Goal: Information Seeking & Learning: Learn about a topic

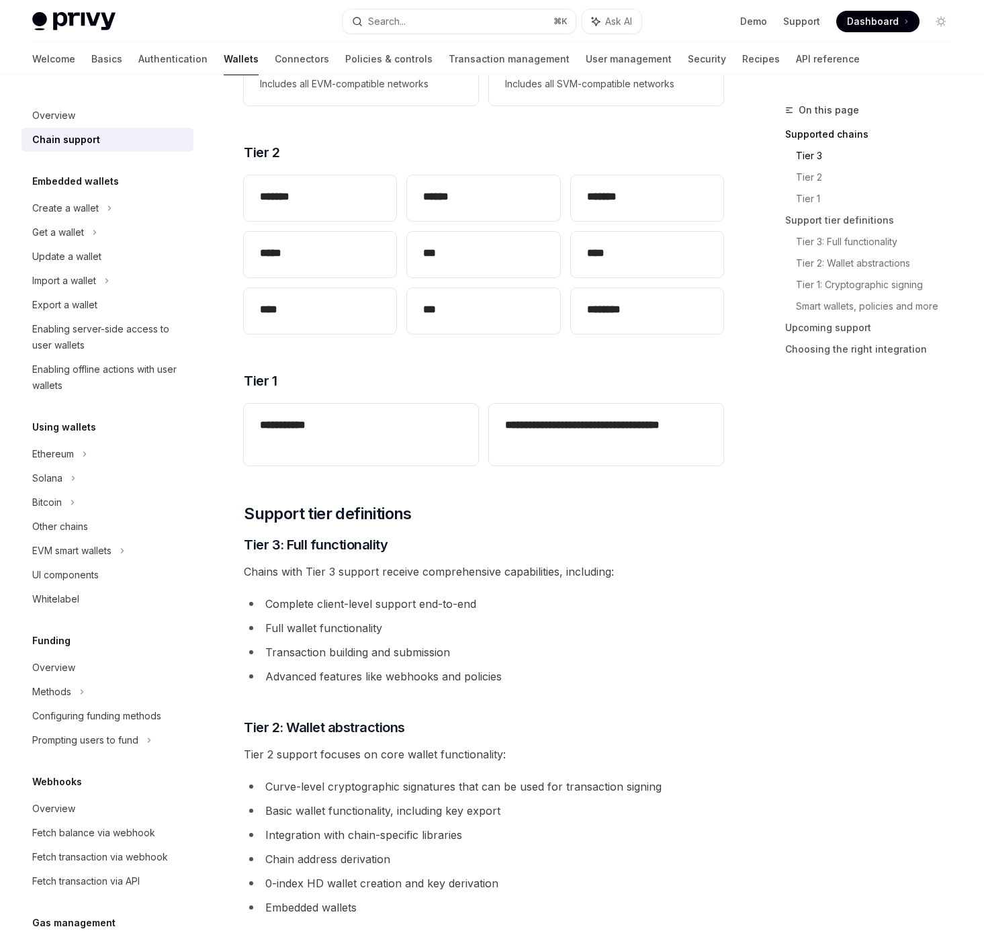
scroll to position [335, 0]
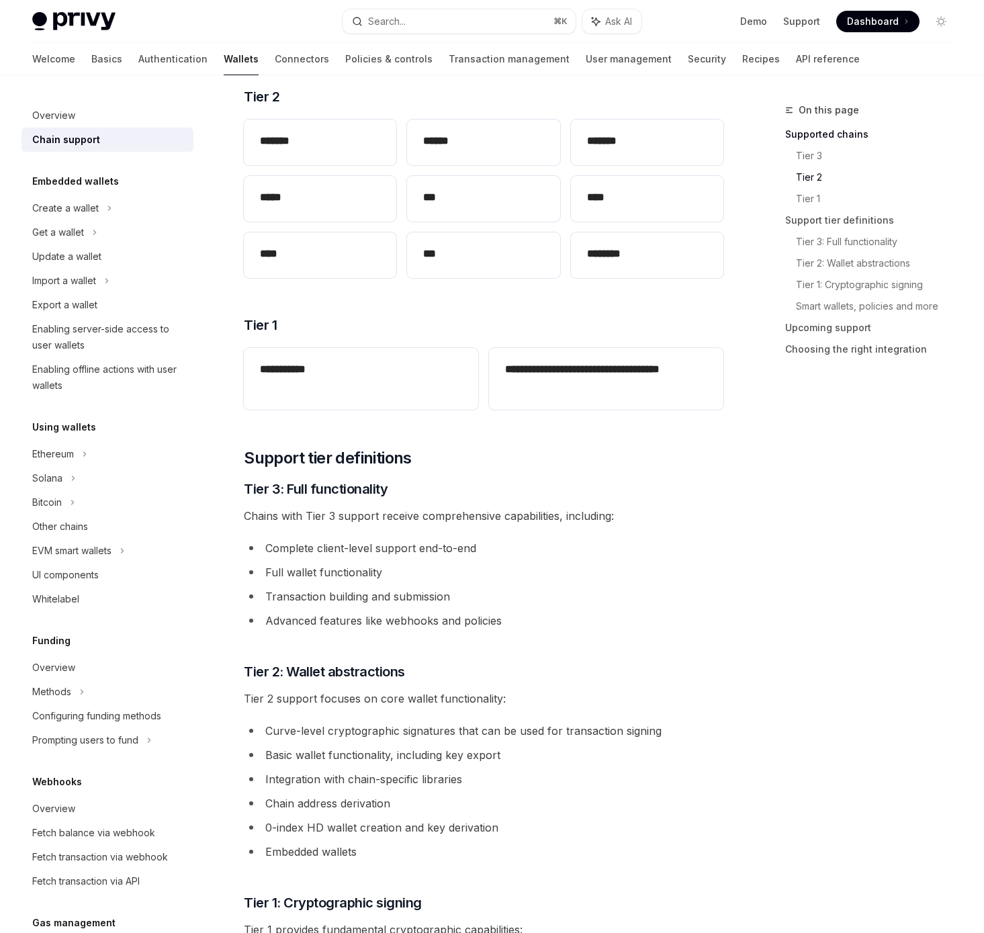
click at [331, 734] on li "Curve-level cryptographic signatures that can be used for transaction signing" at bounding box center [484, 730] width 480 height 19
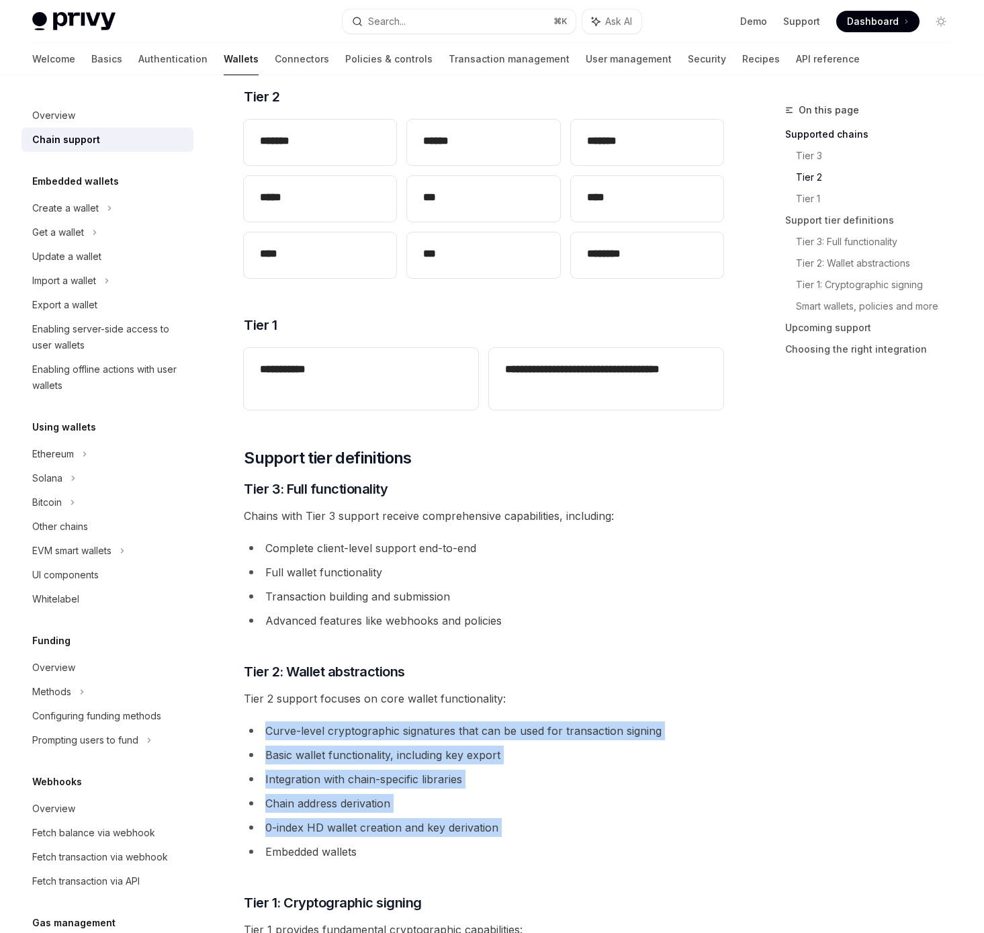
drag, startPoint x: 331, startPoint y: 734, endPoint x: 328, endPoint y: 835, distance: 101.5
click at [329, 835] on ul "Curve-level cryptographic signatures that can be used for transaction signing B…" at bounding box center [484, 791] width 480 height 140
click at [447, 780] on li "Integration with chain-specific libraries" at bounding box center [484, 779] width 480 height 19
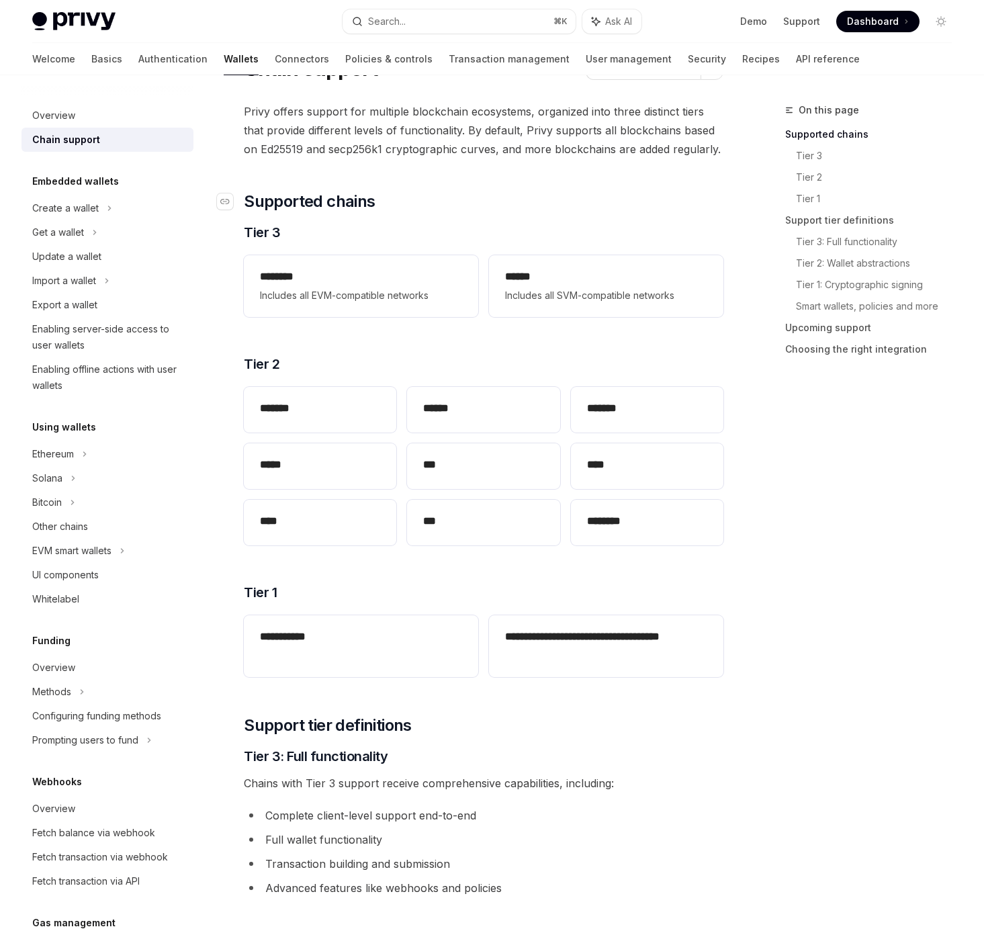
scroll to position [34, 0]
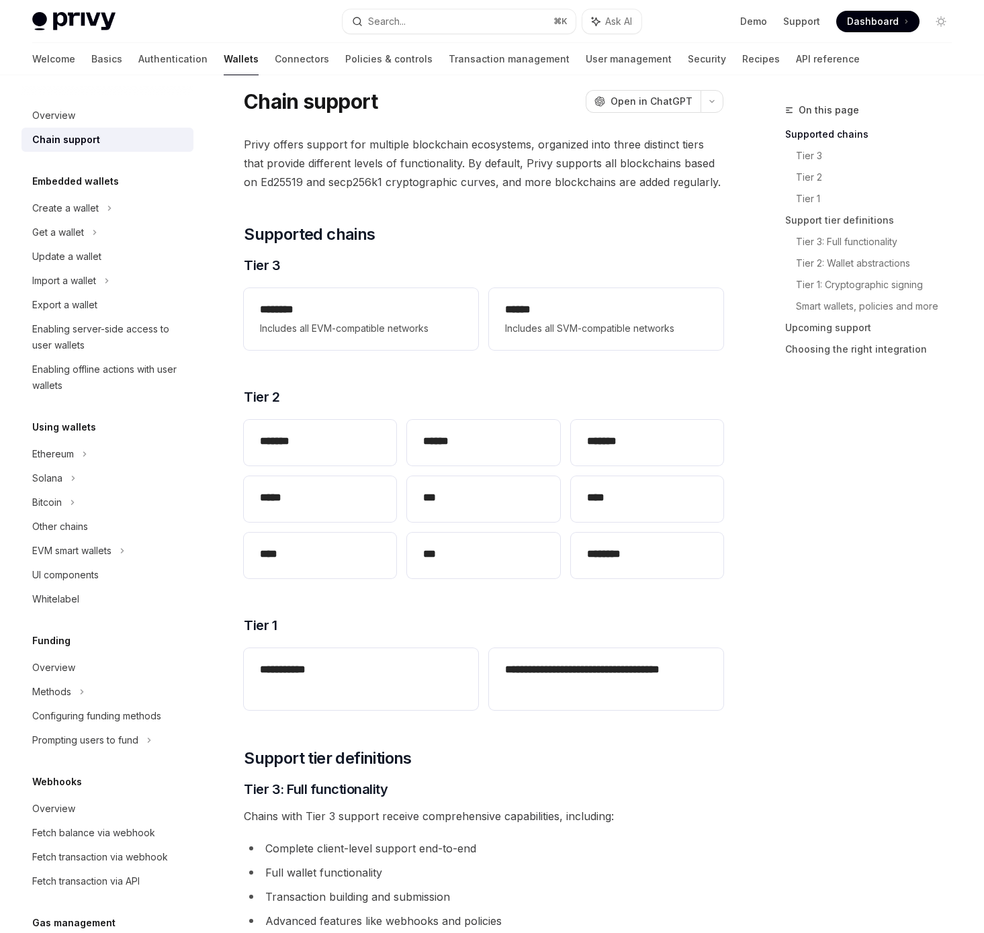
click at [110, 328] on div "Enabling server-side access to user wallets" at bounding box center [108, 337] width 153 height 32
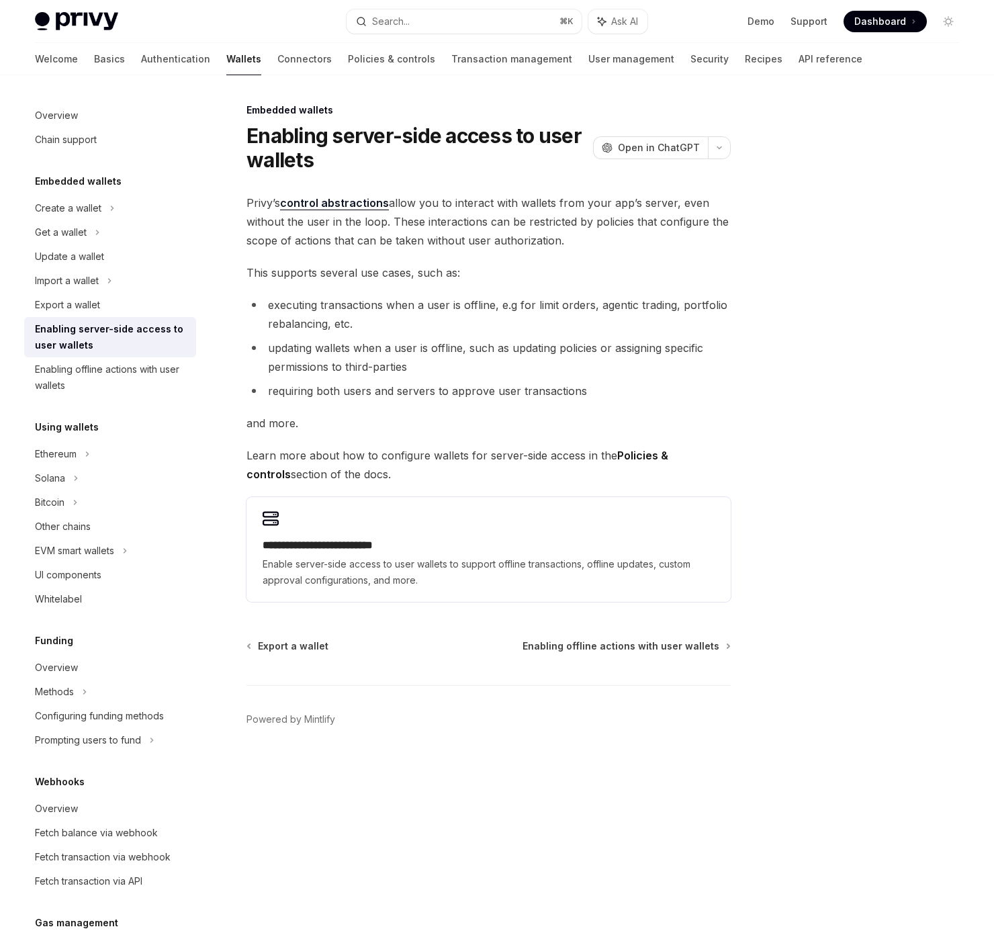
click at [462, 210] on span "Privy’s control abstractions allow you to interact with wallets from your app’s…" at bounding box center [489, 221] width 484 height 56
click at [333, 200] on link "control abstractions" at bounding box center [334, 203] width 109 height 14
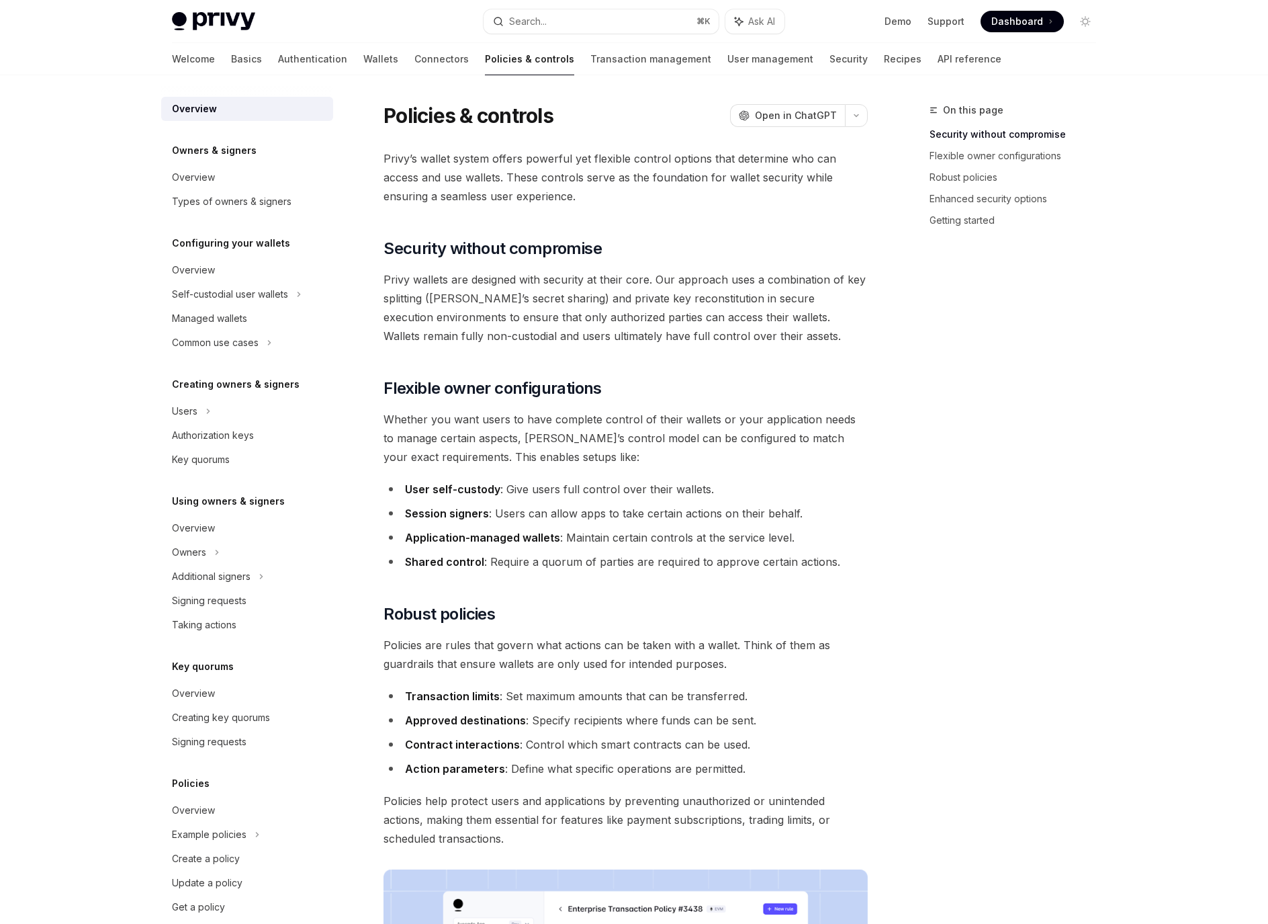
type textarea "*"
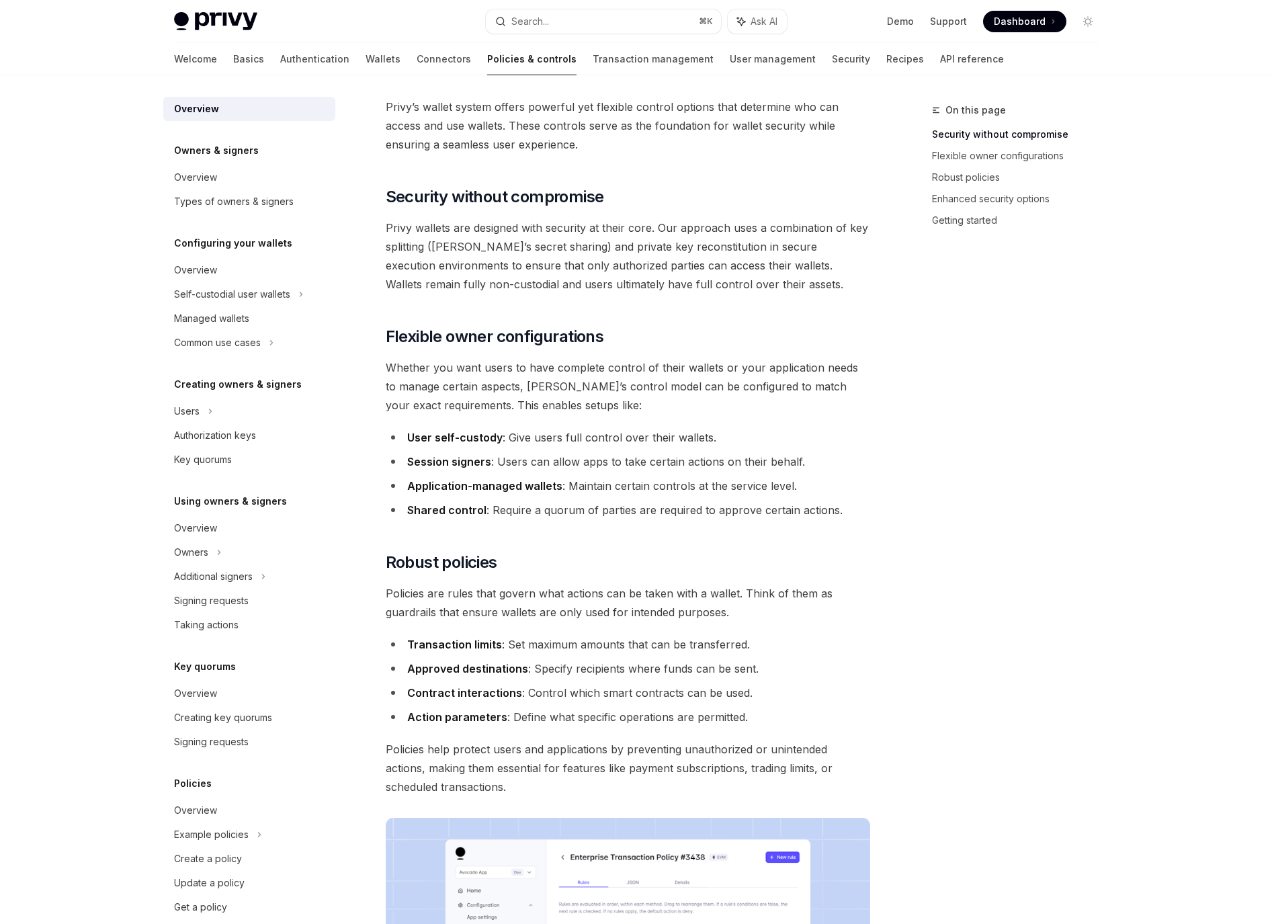
scroll to position [141, 0]
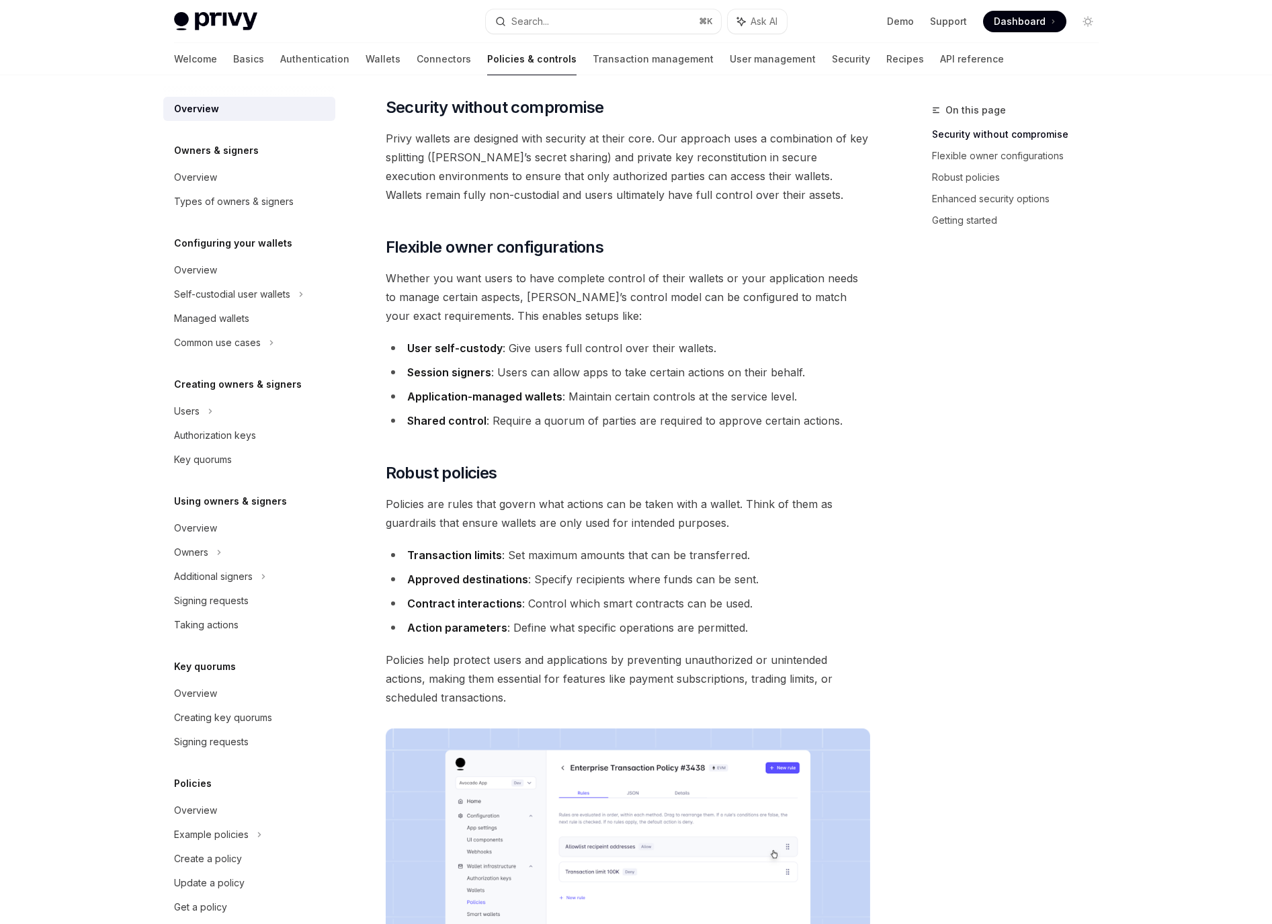
click at [554, 600] on li "Contract interactions : Control which smart contracts can be used." at bounding box center [628, 603] width 484 height 19
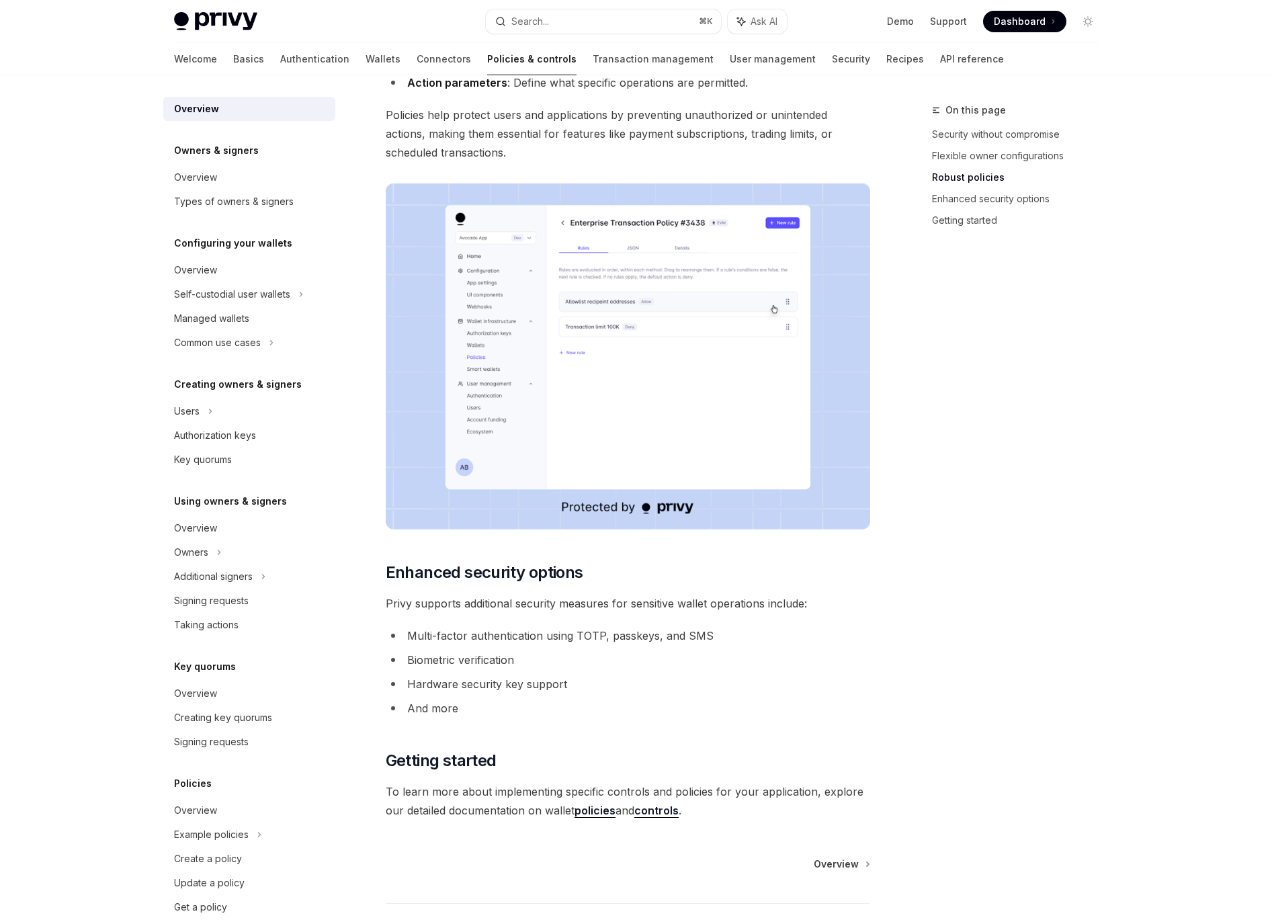
scroll to position [781, 0]
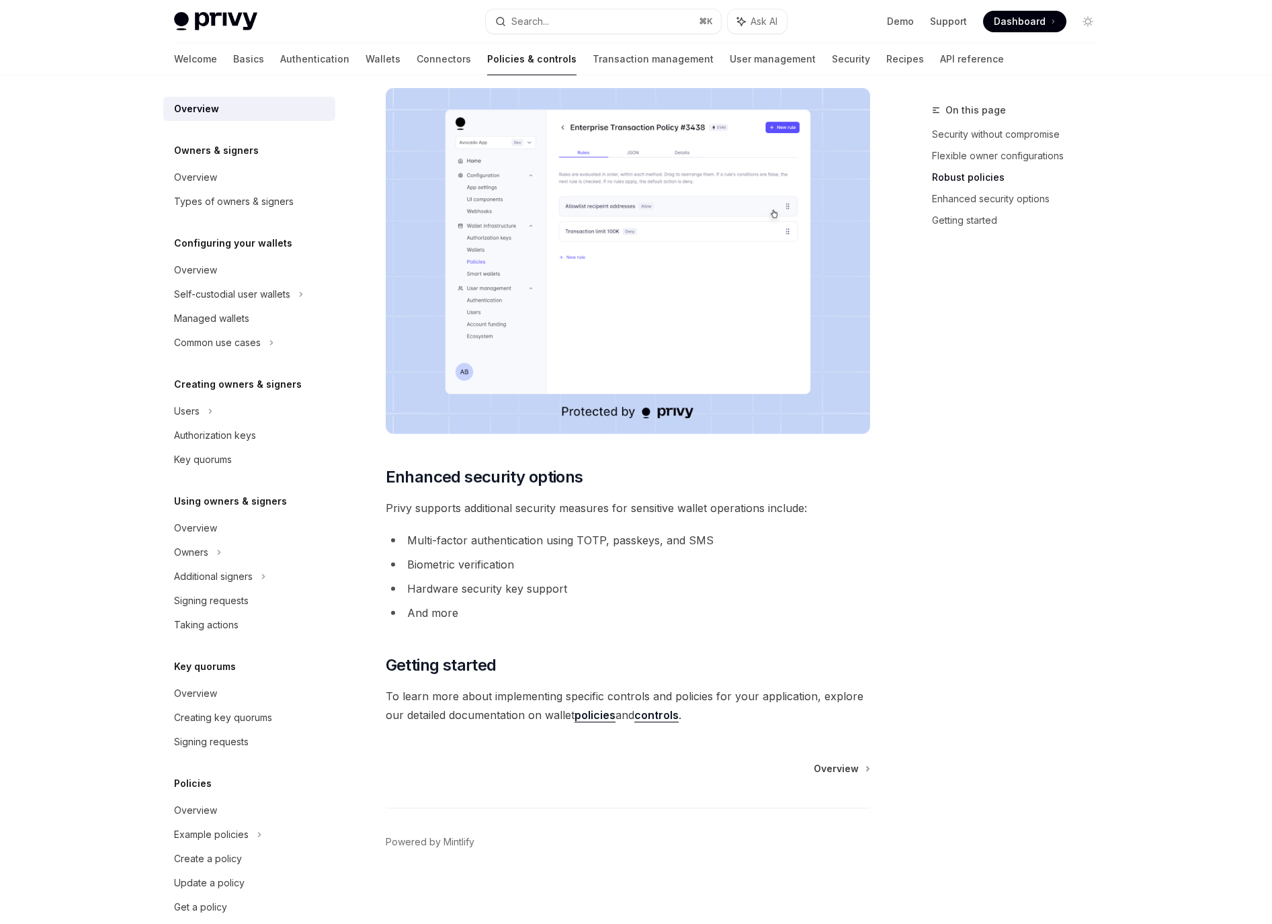
click at [716, 541] on li "Multi-factor authentication using TOTP, passkeys, and SMS" at bounding box center [628, 540] width 484 height 19
